Goal: Task Accomplishment & Management: Manage account settings

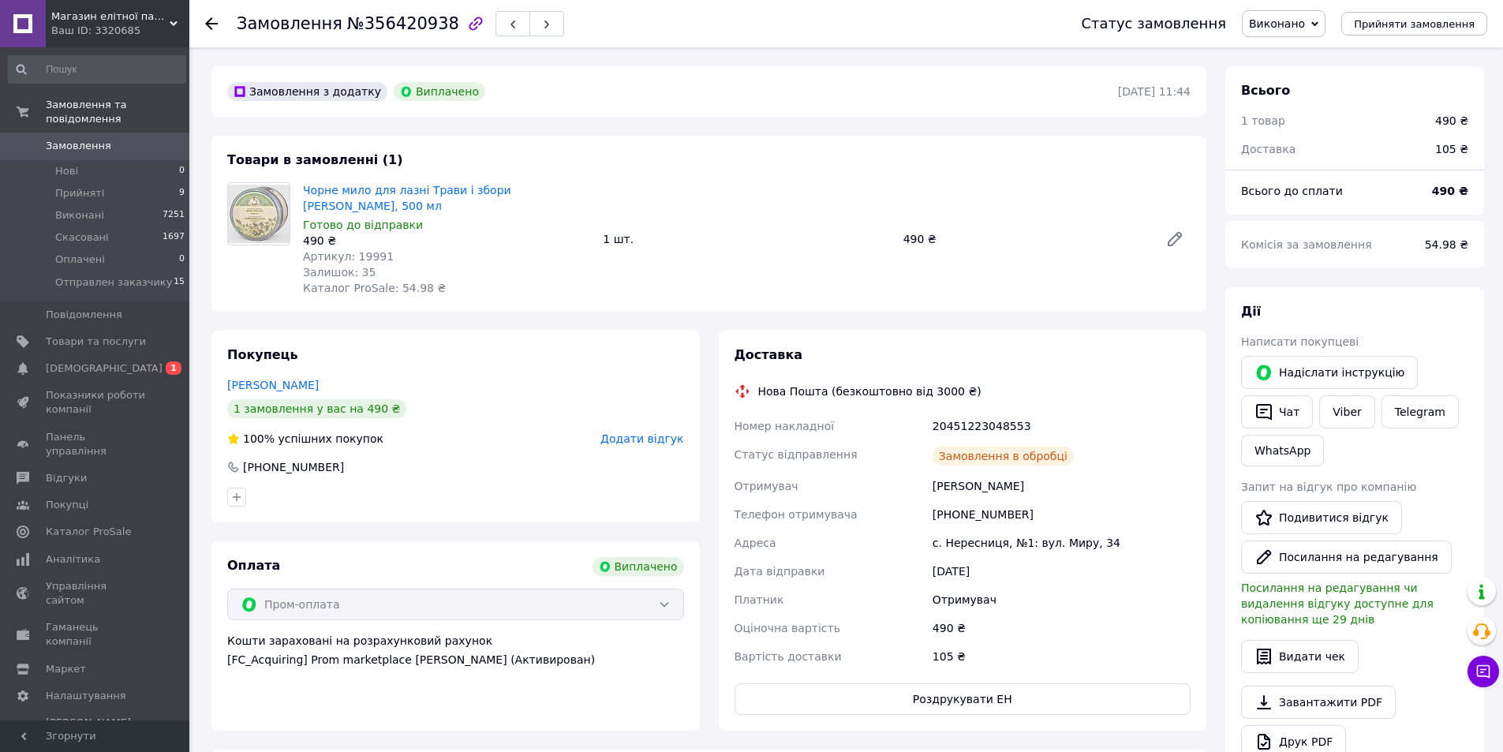
scroll to position [44, 0]
click at [122, 355] on link "Сповіщення 0 1" at bounding box center [97, 368] width 194 height 27
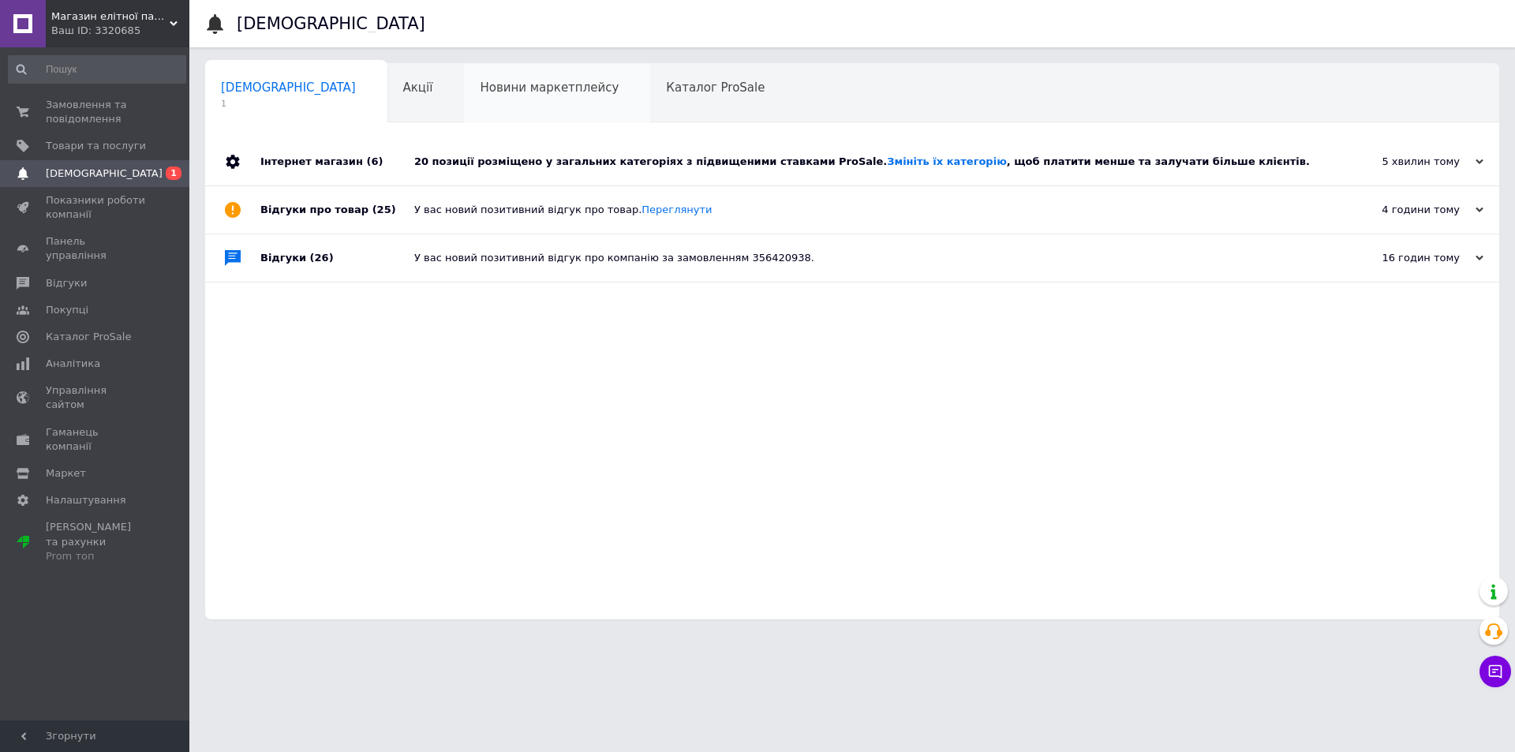
click at [515, 107] on div "Новини маркетплейсу 0" at bounding box center [557, 94] width 186 height 60
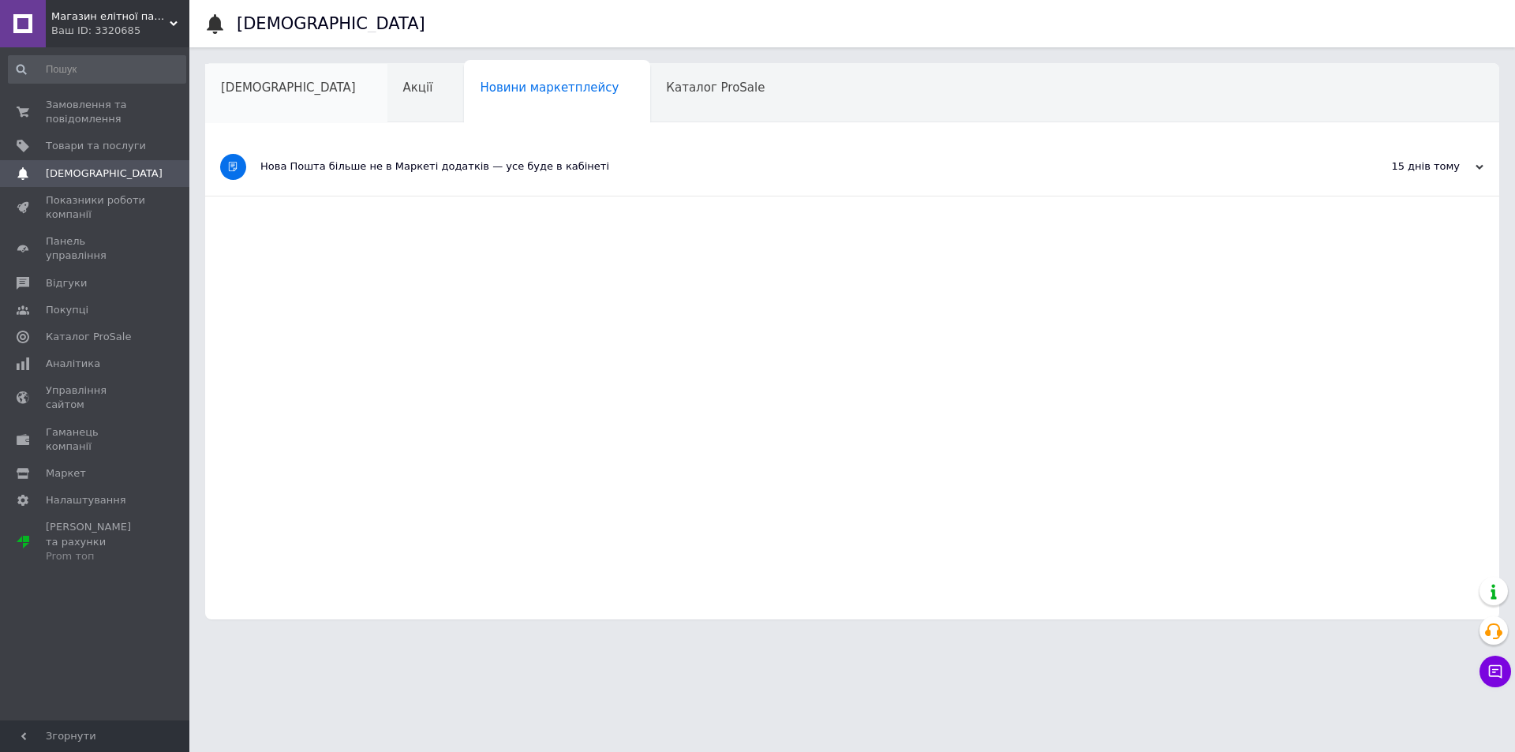
click at [248, 96] on div "[DEMOGRAPHIC_DATA]" at bounding box center [296, 94] width 182 height 60
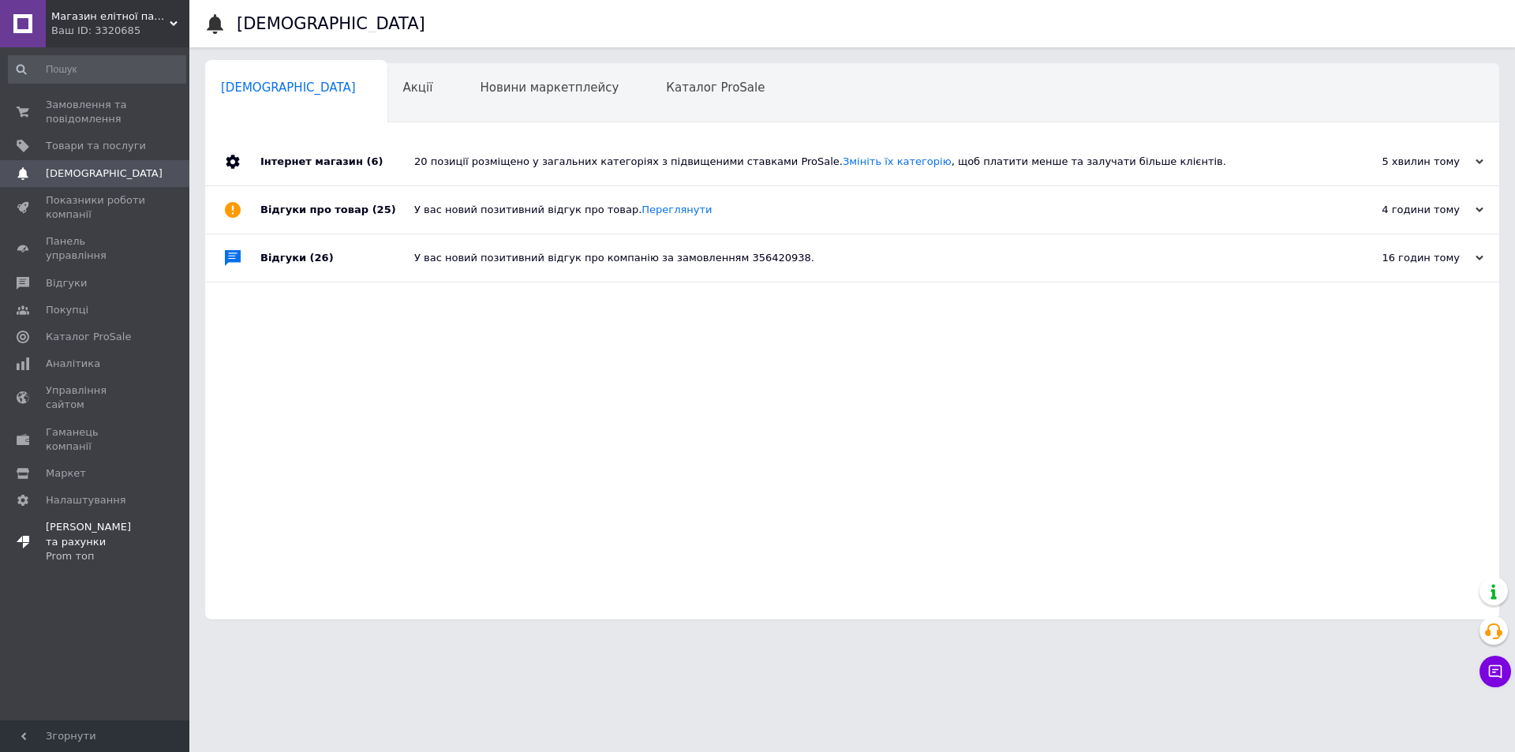
click at [57, 520] on span "[PERSON_NAME] та рахунки Prom топ" at bounding box center [96, 541] width 100 height 43
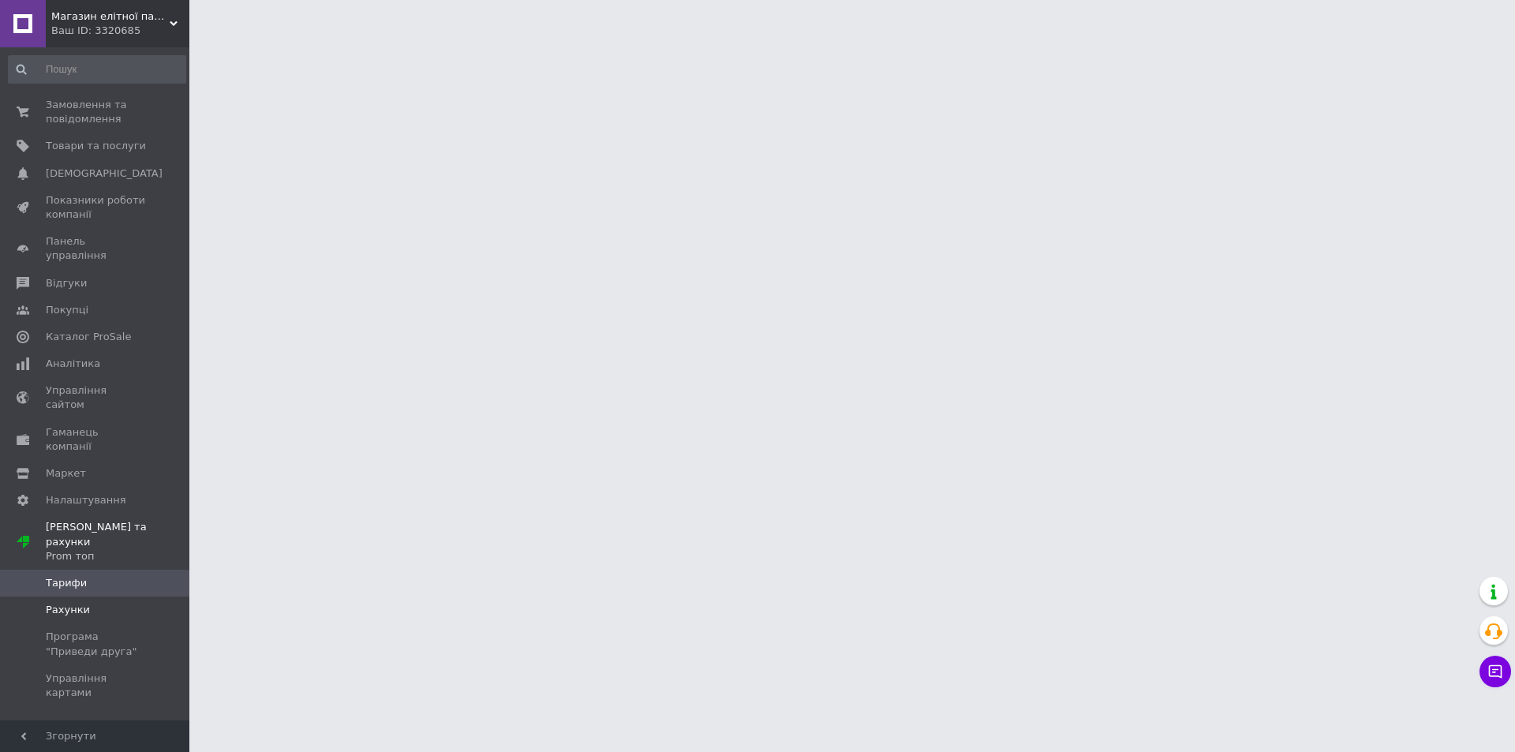
click at [62, 603] on span "Рахунки" at bounding box center [68, 610] width 44 height 14
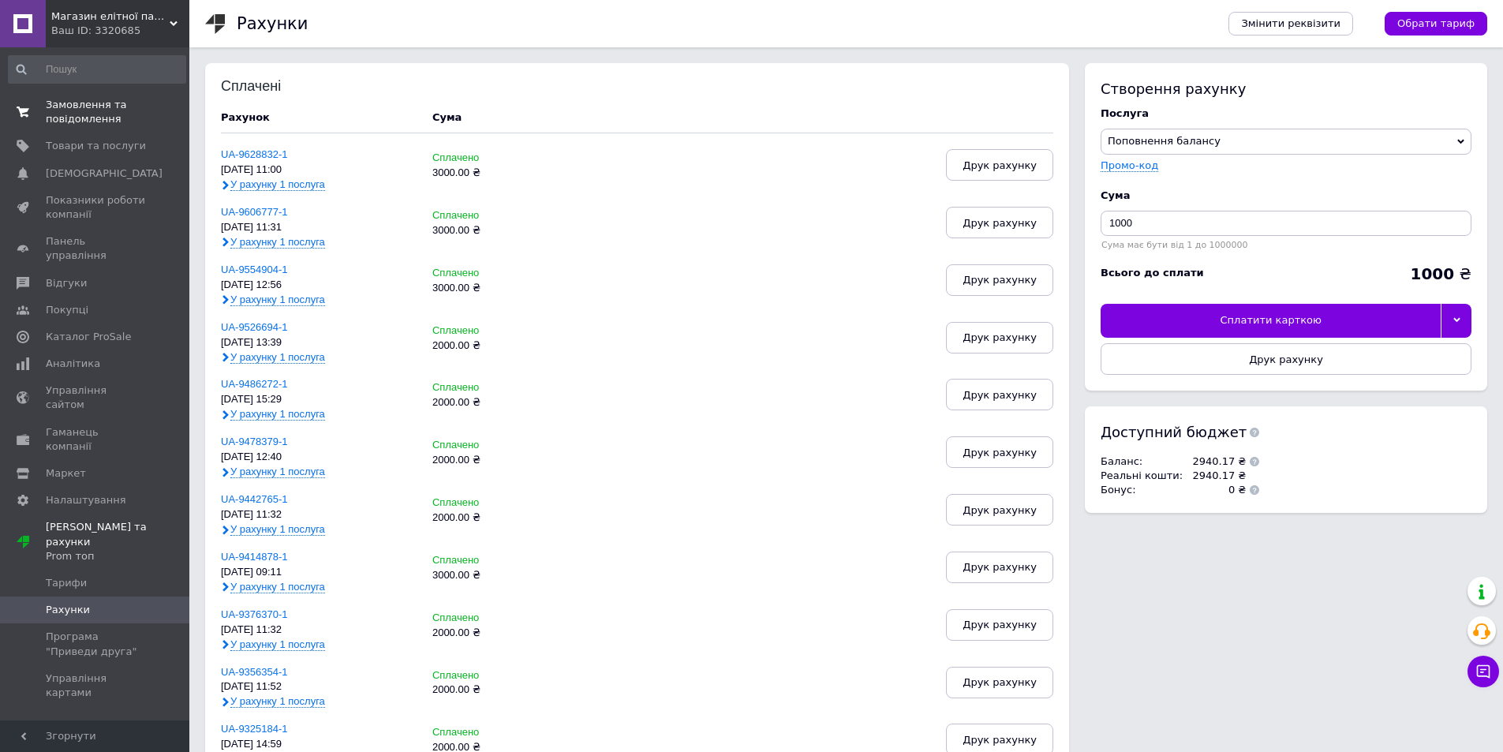
click at [71, 120] on span "Замовлення та повідомлення" at bounding box center [96, 112] width 100 height 28
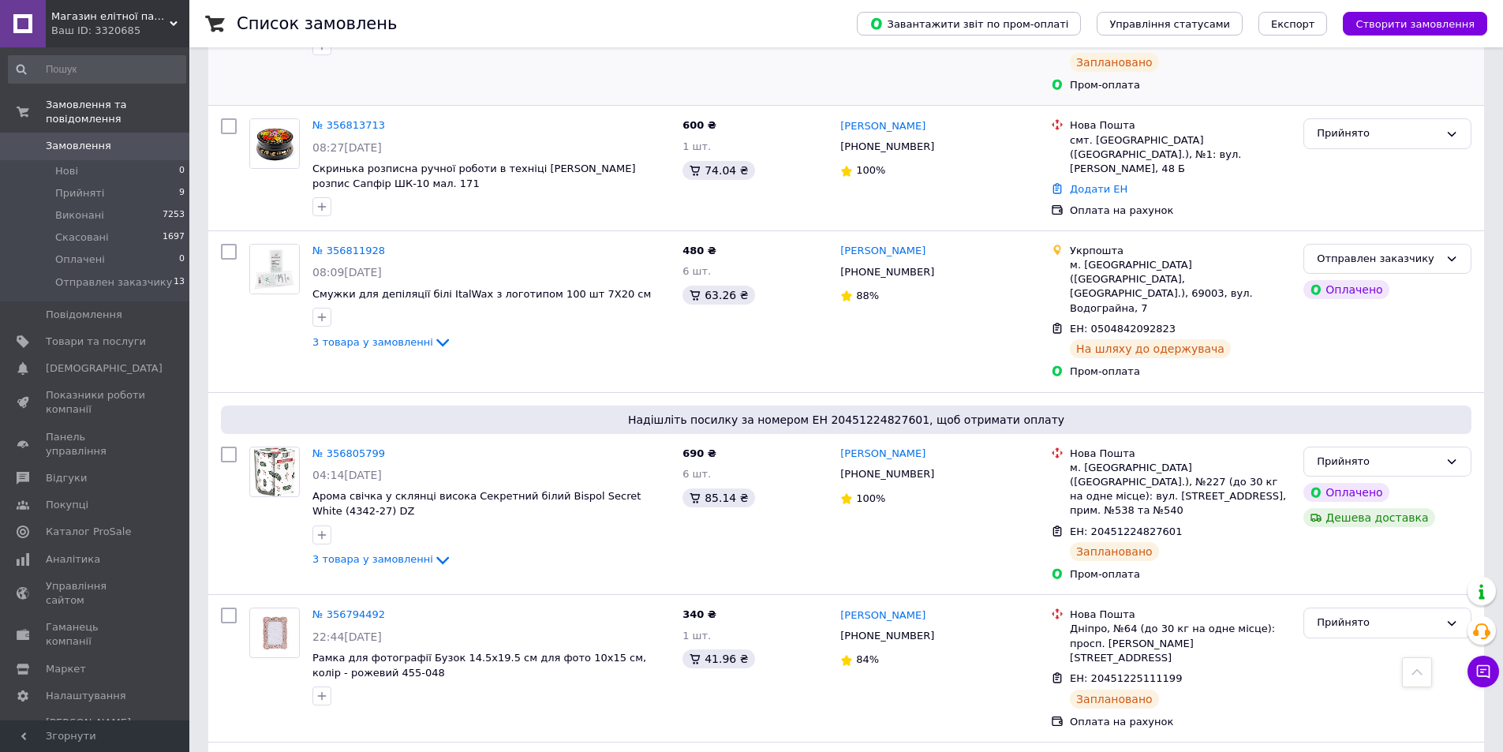
scroll to position [710, 0]
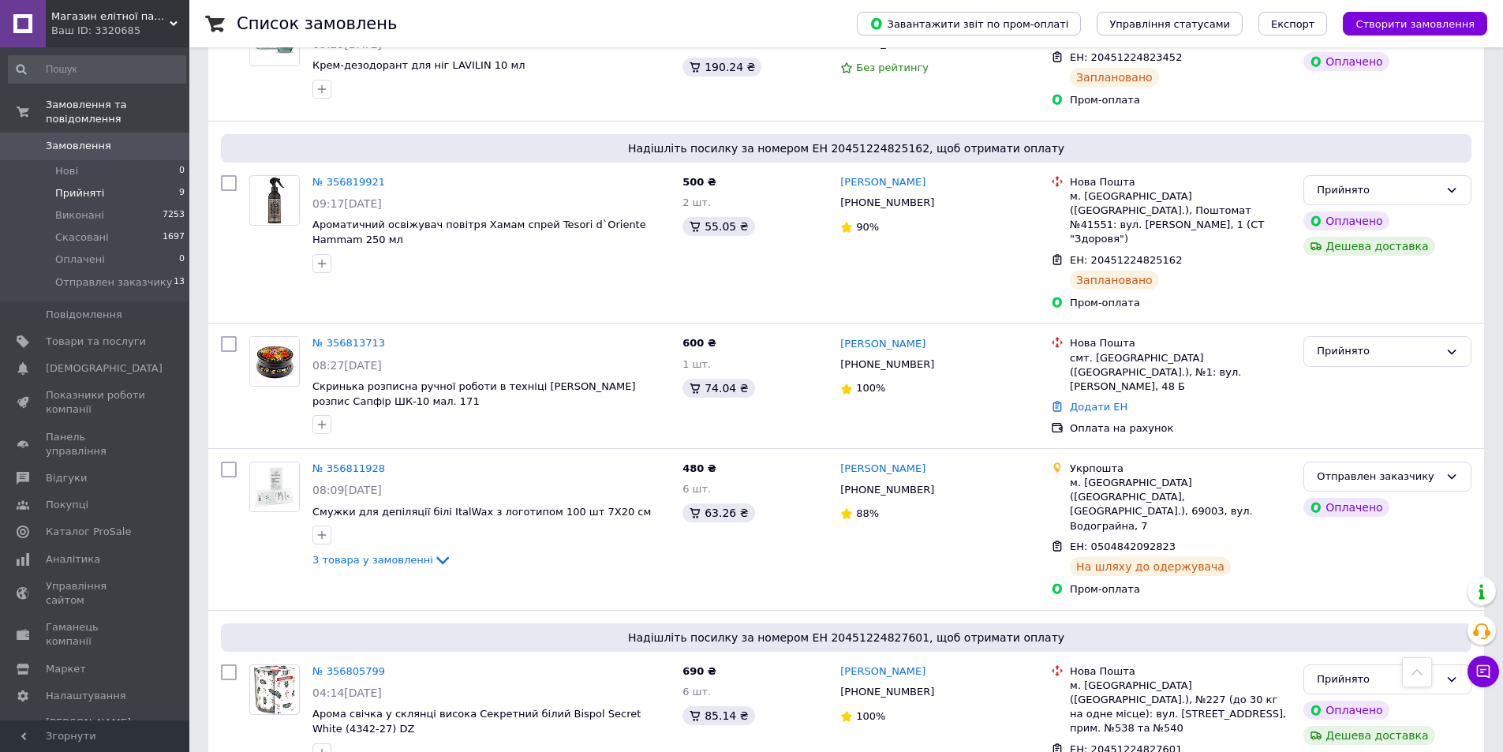
click at [75, 186] on span "Прийняті" at bounding box center [79, 193] width 49 height 14
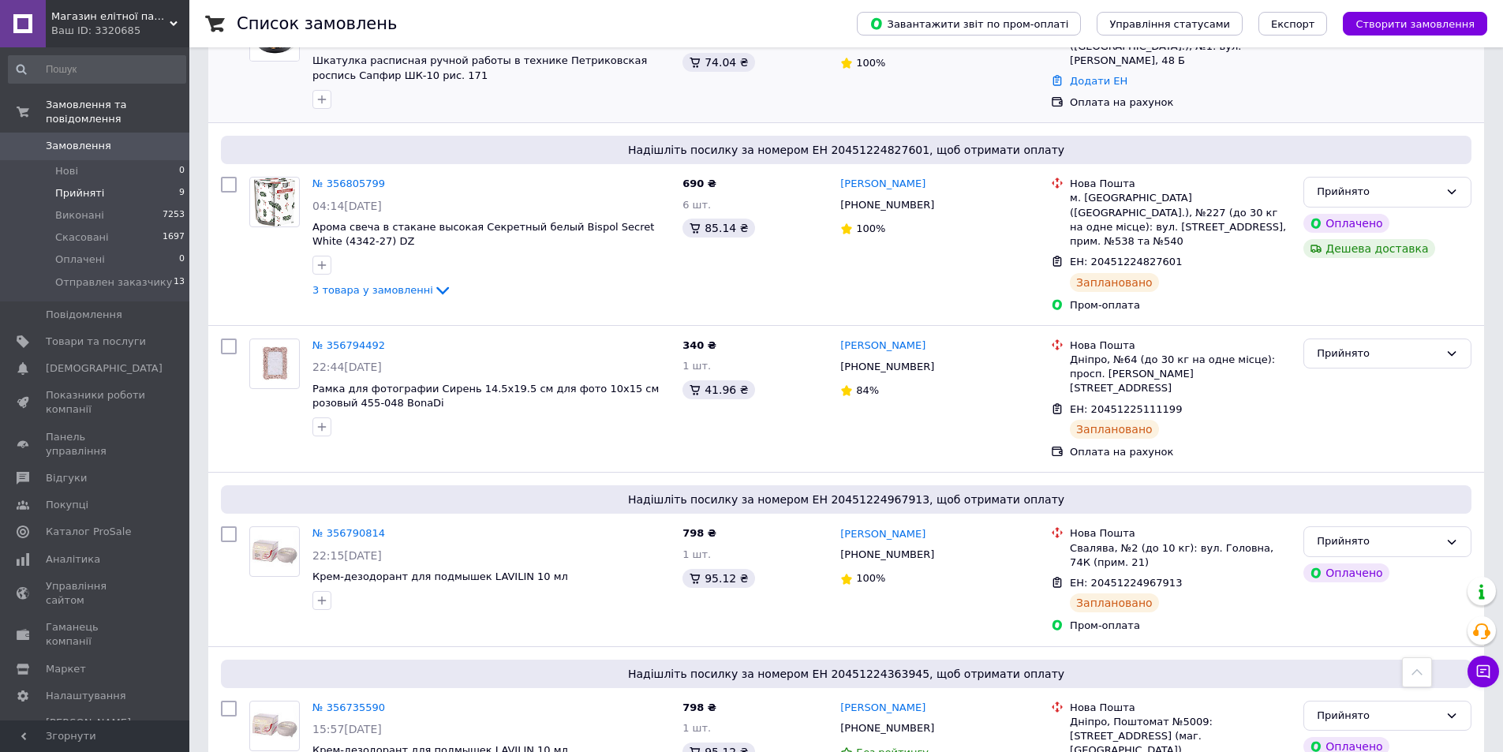
scroll to position [984, 0]
click at [80, 160] on li "Нові 0" at bounding box center [97, 171] width 194 height 22
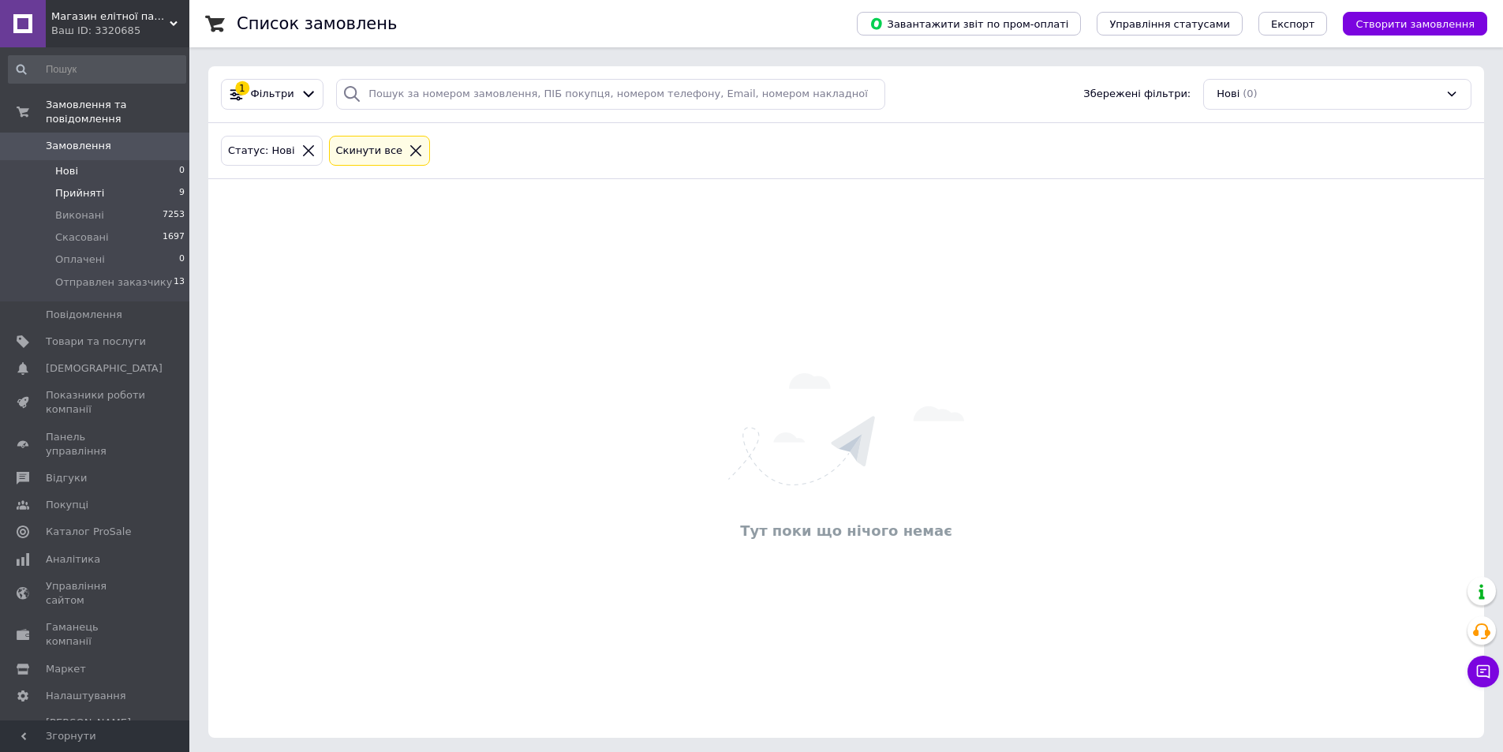
click at [69, 186] on span "Прийняті" at bounding box center [79, 193] width 49 height 14
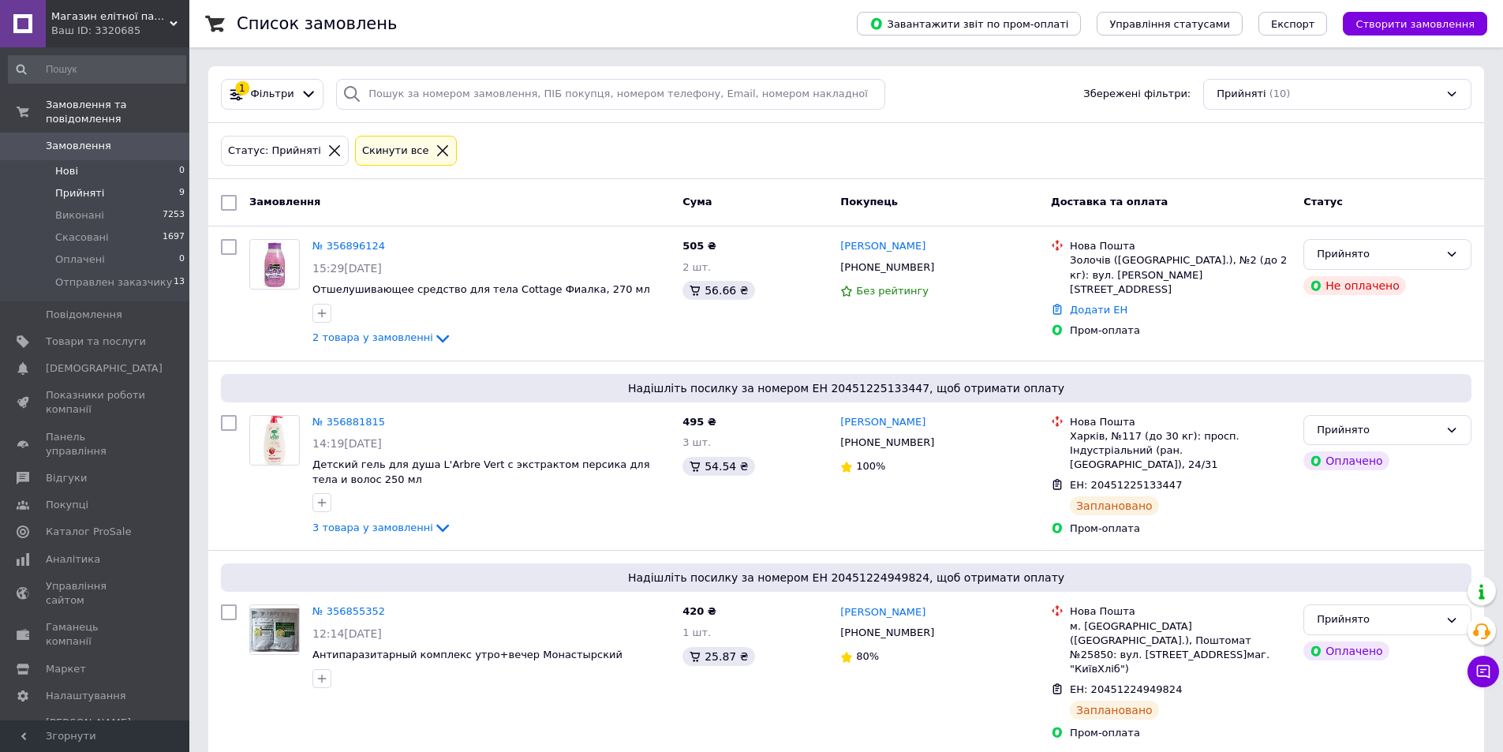
click at [86, 160] on li "Нові 0" at bounding box center [97, 171] width 194 height 22
